Goal: Check status: Check status

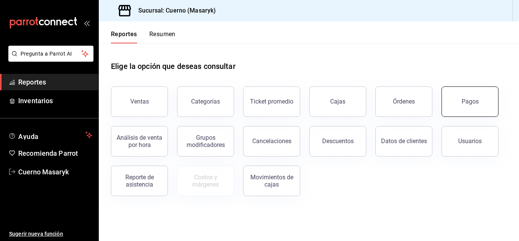
click at [463, 103] on div "Pagos" at bounding box center [470, 101] width 17 height 7
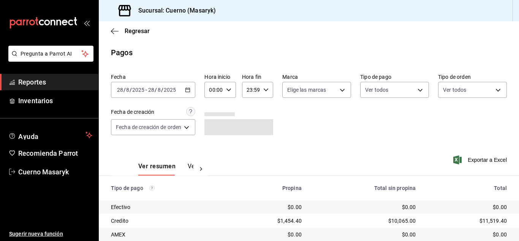
click at [189, 91] on icon "button" at bounding box center [187, 89] width 5 height 5
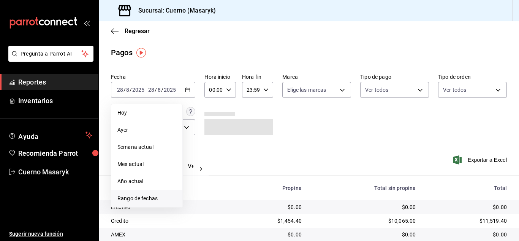
click at [135, 200] on span "Rango de fechas" at bounding box center [146, 198] width 59 height 8
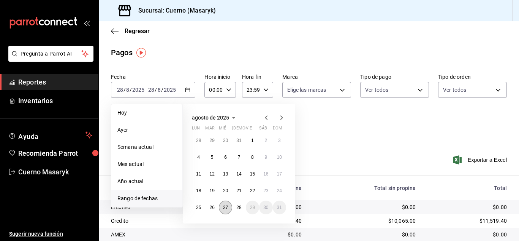
click at [224, 205] on abbr "27" at bounding box center [225, 207] width 5 height 5
click at [237, 205] on abbr "28" at bounding box center [238, 207] width 5 height 5
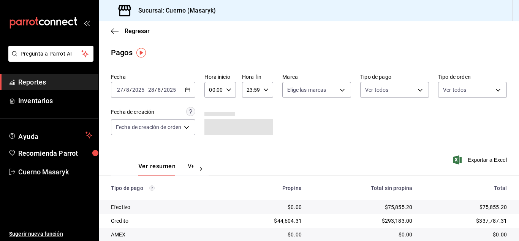
click at [231, 91] on icon "button" at bounding box center [228, 89] width 5 height 5
click at [213, 109] on span "04" at bounding box center [213, 106] width 3 height 6
type input "04:00"
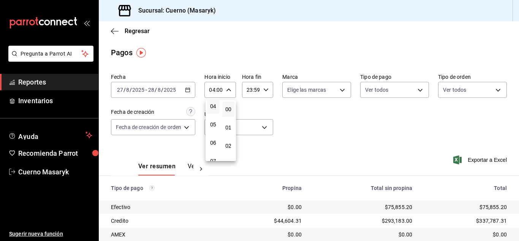
click at [268, 89] on div at bounding box center [259, 120] width 519 height 241
click at [264, 91] on icon "button" at bounding box center [265, 89] width 5 height 5
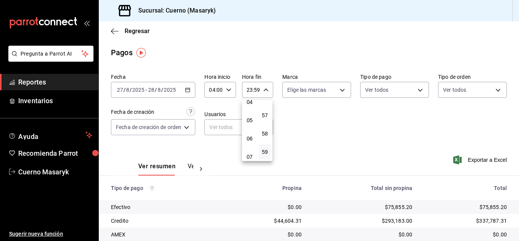
scroll to position [73, 0]
click at [250, 128] on span "05" at bounding box center [249, 127] width 3 height 6
type input "05:59"
click at [369, 124] on div at bounding box center [259, 120] width 519 height 241
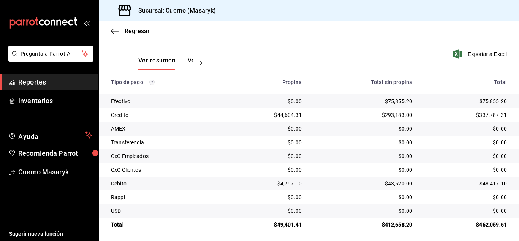
scroll to position [109, 0]
